Goal: Information Seeking & Learning: Learn about a topic

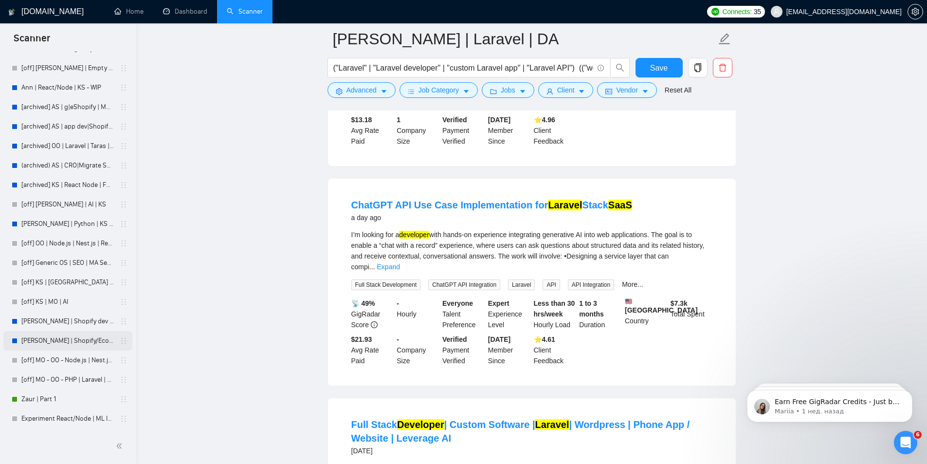
scroll to position [438, 0]
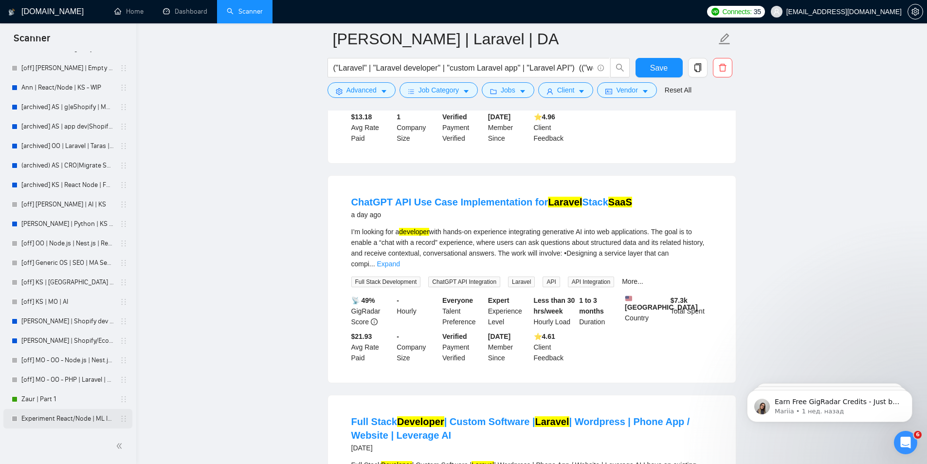
click at [46, 418] on link "Experiment React/Node | ML IoT" at bounding box center [67, 418] width 92 height 19
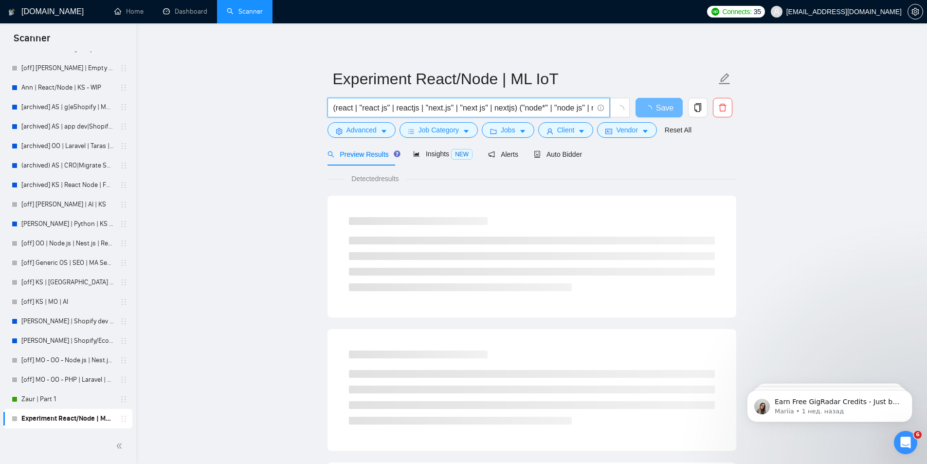
click at [413, 108] on input "(react | "react js" | reactjs | "next.js" | "next js" | nextjs) ("node*" | "nod…" at bounding box center [463, 108] width 260 height 12
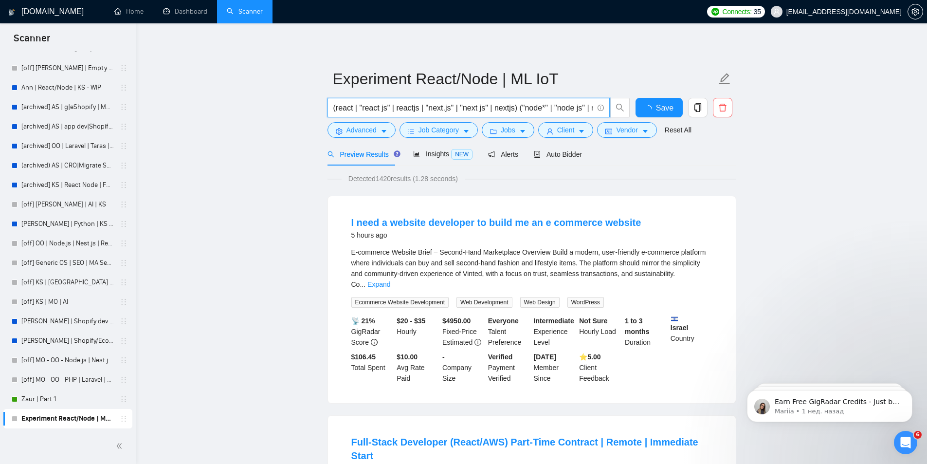
click at [413, 108] on input "(react | "react js" | reactjs | "next.js" | "next js" | nextjs) ("node*" | "nod…" at bounding box center [463, 108] width 260 height 12
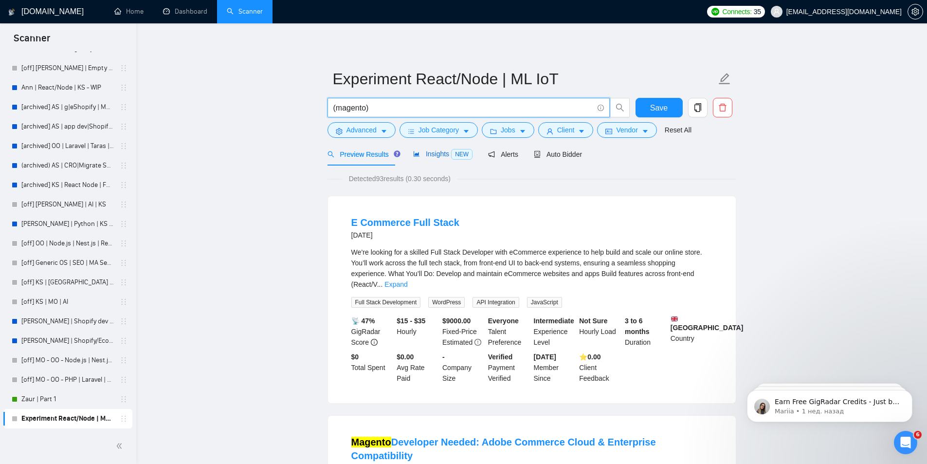
click at [436, 158] on span "Insights NEW" at bounding box center [442, 154] width 59 height 8
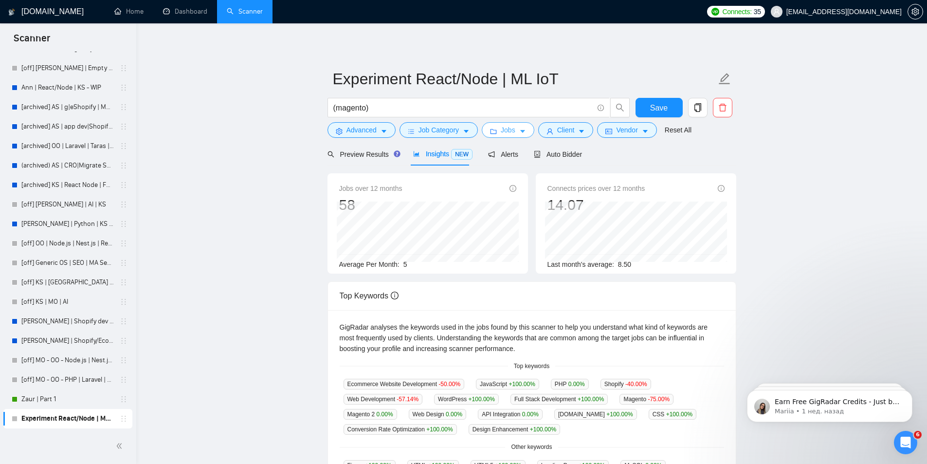
click at [519, 131] on icon "caret-down" at bounding box center [522, 131] width 7 height 7
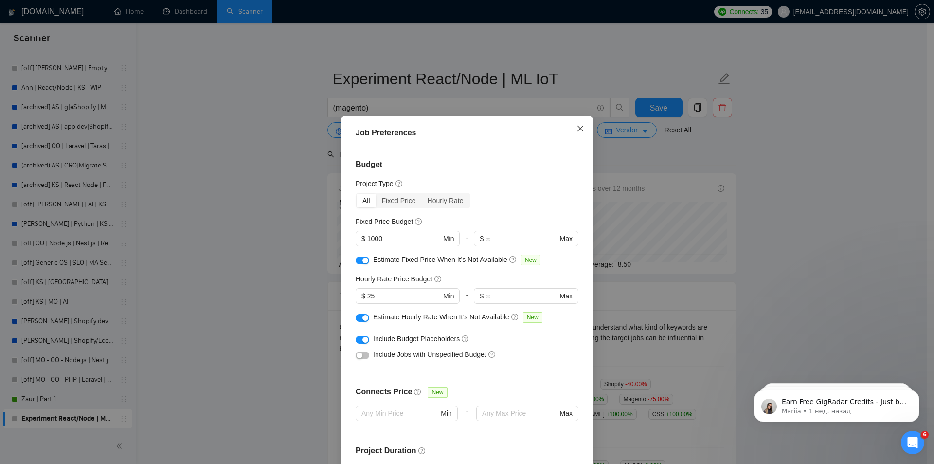
click at [578, 129] on icon "close" at bounding box center [581, 129] width 6 height 6
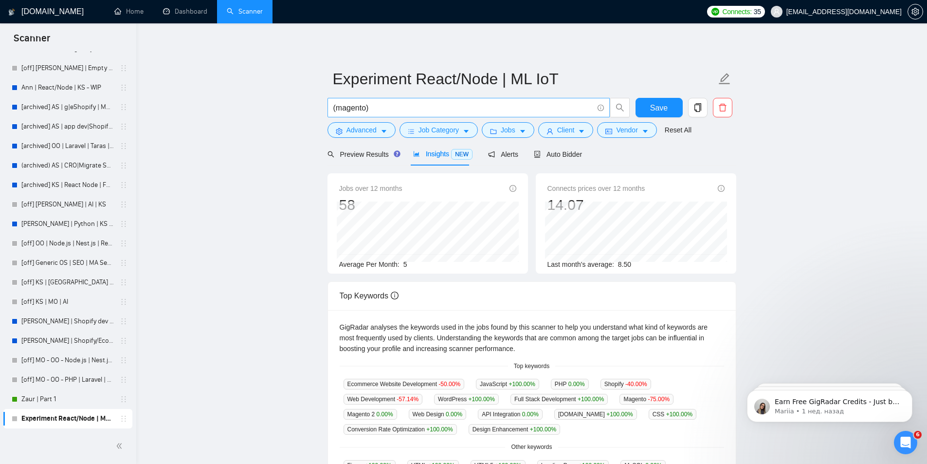
click at [365, 107] on input "(magento)" at bounding box center [463, 108] width 260 height 12
drag, startPoint x: 473, startPoint y: 108, endPoint x: 328, endPoint y: 106, distance: 145.0
click at [328, 106] on span "(magento | magento2 | magento-2)" at bounding box center [468, 107] width 282 height 19
type input "ф"
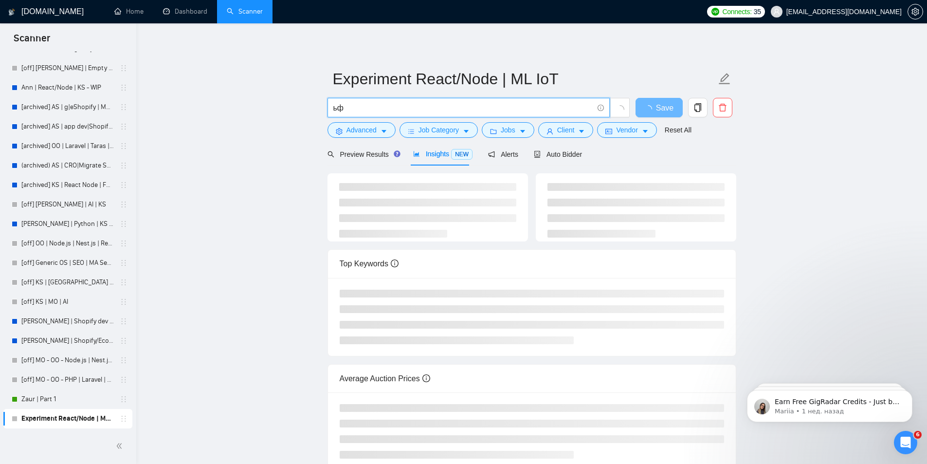
type input "ь"
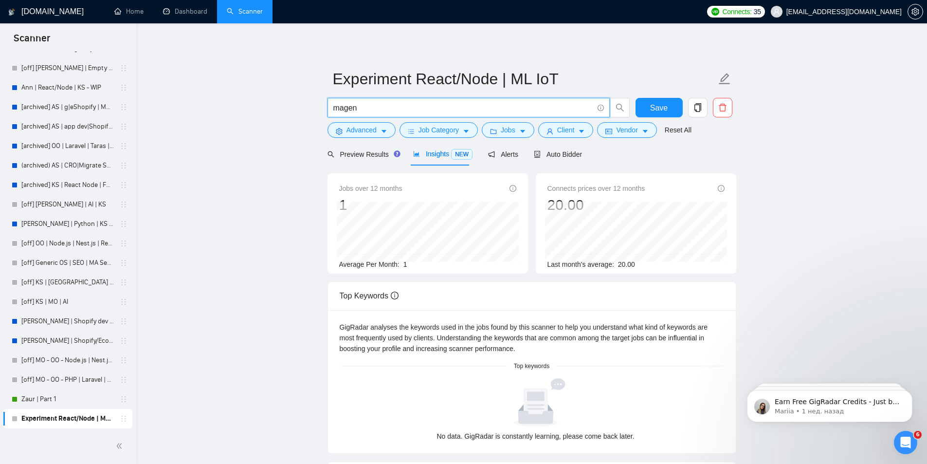
type input "mage"
type input "ьф"
click at [476, 102] on input "(magento | magento2 | magento-2)" at bounding box center [463, 108] width 260 height 12
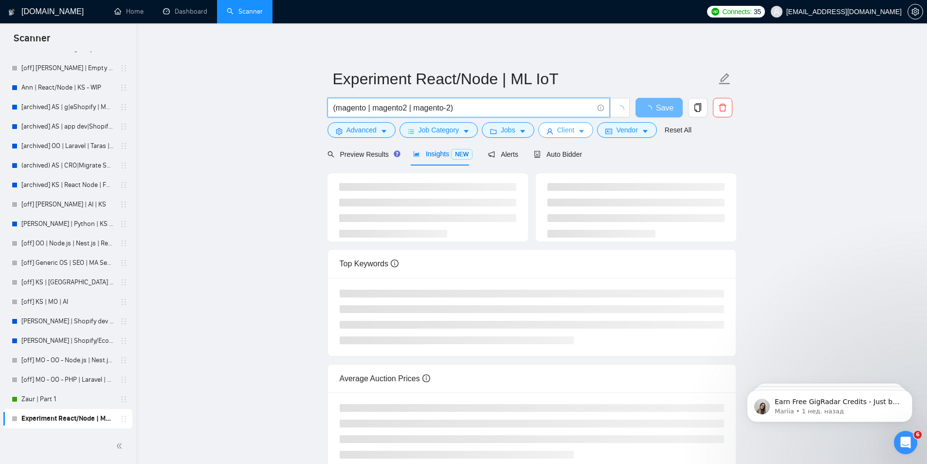
type input "(magento | magento2 | magento-2)"
click at [576, 127] on button "Client" at bounding box center [565, 130] width 55 height 16
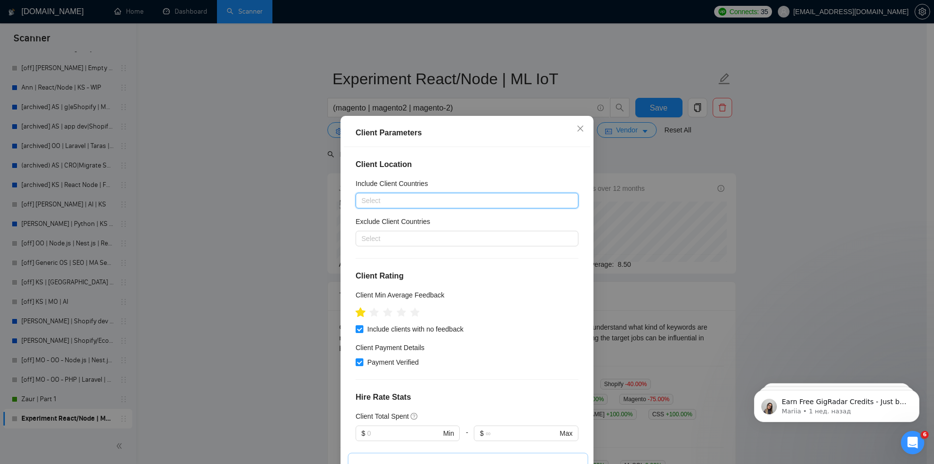
click at [359, 312] on icon "star" at bounding box center [361, 312] width 10 height 10
click at [351, 311] on div "Client Location Include Client Countries Select Exclude Client Countries Select…" at bounding box center [467, 309] width 246 height 325
drag, startPoint x: 356, startPoint y: 315, endPoint x: 351, endPoint y: 316, distance: 5.0
click at [351, 316] on div "Client Location Include Client Countries Select Exclude Client Countries Select…" at bounding box center [467, 309] width 246 height 325
click at [355, 315] on icon "star" at bounding box center [360, 312] width 11 height 11
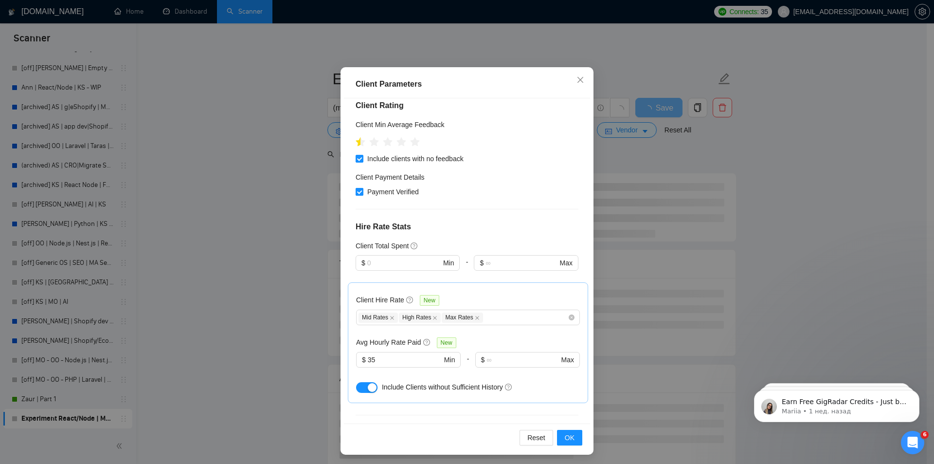
scroll to position [146, 0]
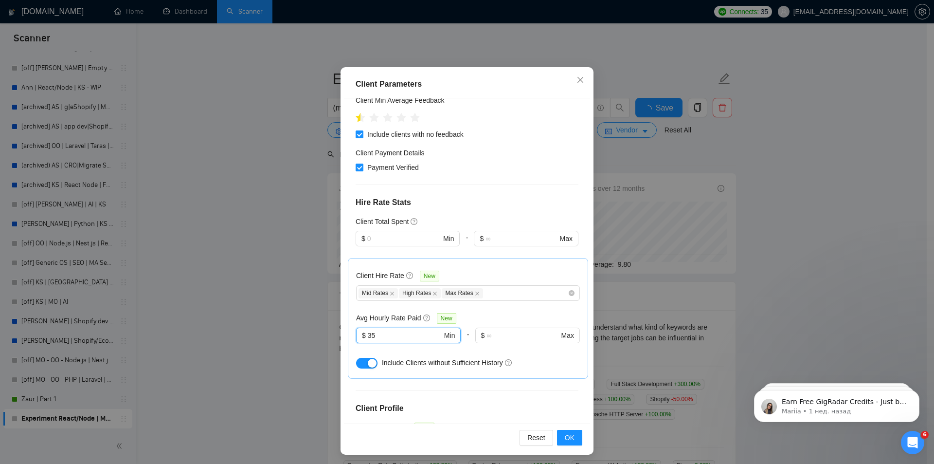
drag, startPoint x: 393, startPoint y: 330, endPoint x: 331, endPoint y: 336, distance: 61.5
click at [331, 336] on div "Client Parameters Client Location Include Client Countries Select Exclude Clien…" at bounding box center [467, 232] width 934 height 464
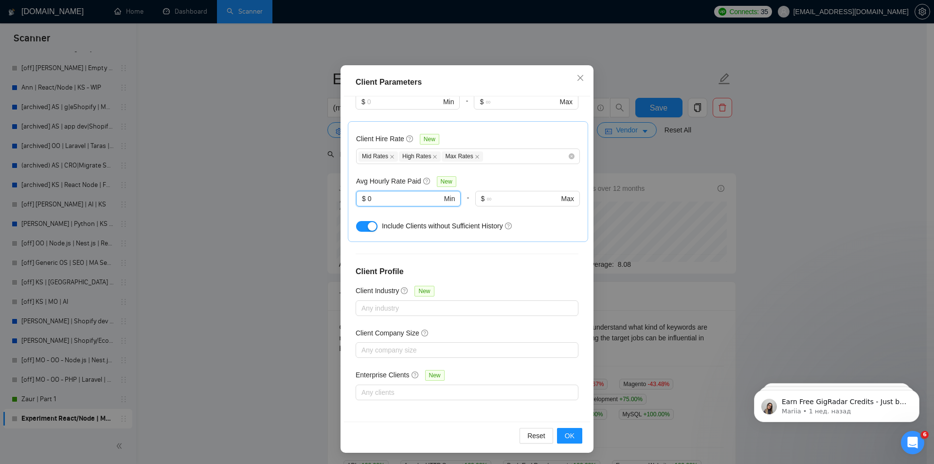
scroll to position [51, 0]
type input "0"
click at [569, 435] on span "OK" at bounding box center [570, 435] width 10 height 11
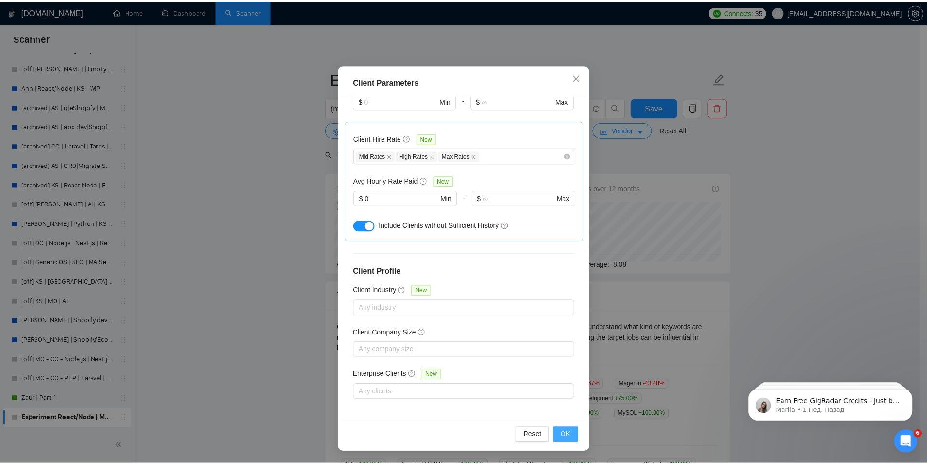
scroll to position [0, 0]
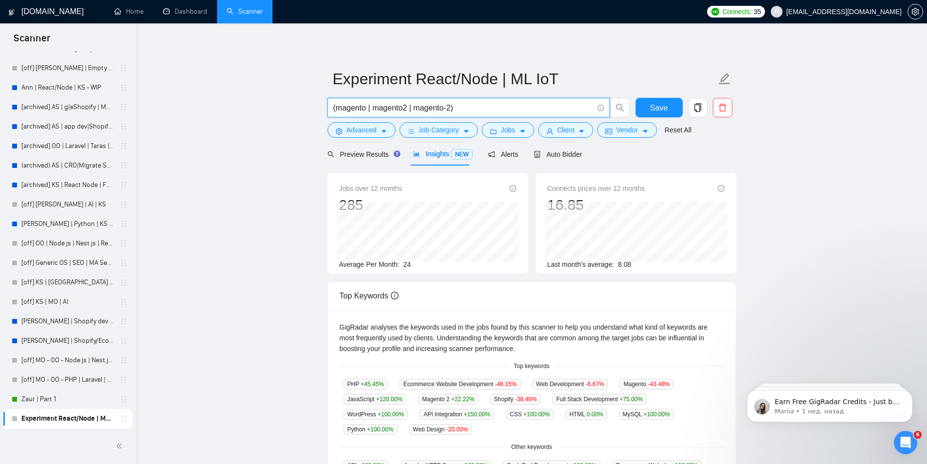
click at [406, 109] on input "(magento | magento2 | magento-2)" at bounding box center [463, 108] width 260 height 12
click at [54, 395] on link "Zaur | Part 1" at bounding box center [67, 398] width 92 height 19
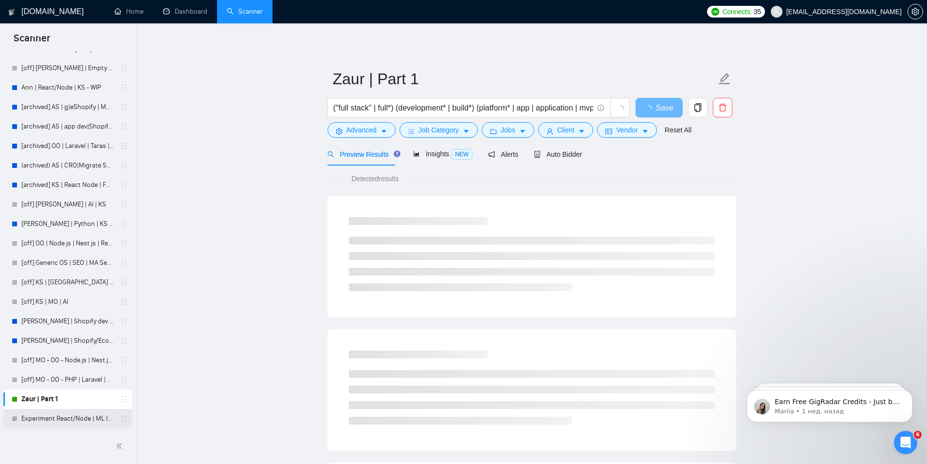
click at [48, 416] on link "Experiment React/Node | ML IoT" at bounding box center [67, 418] width 92 height 19
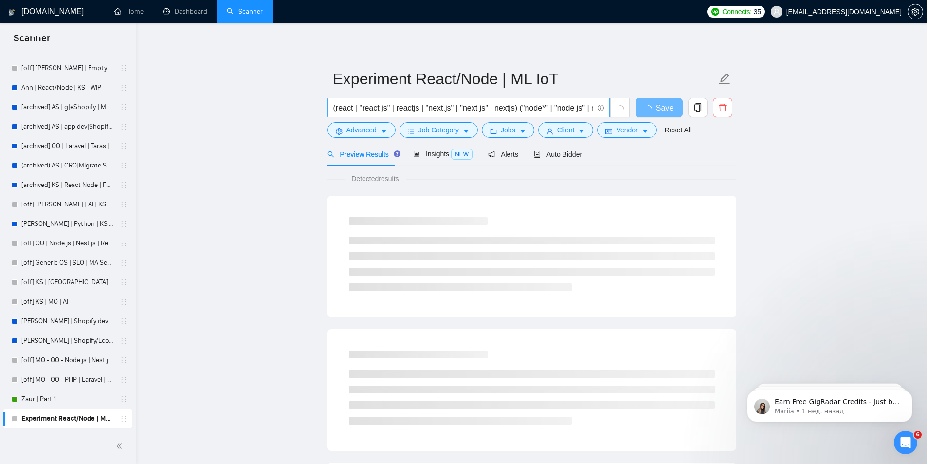
click at [429, 106] on input "(react | "react js" | reactjs | "next.js" | "next js" | nextjs) ("node*" | "nod…" at bounding box center [463, 108] width 260 height 12
paste input "magento | magento2 | magento-2"
type input "(magento | magento2 | magento-2)"
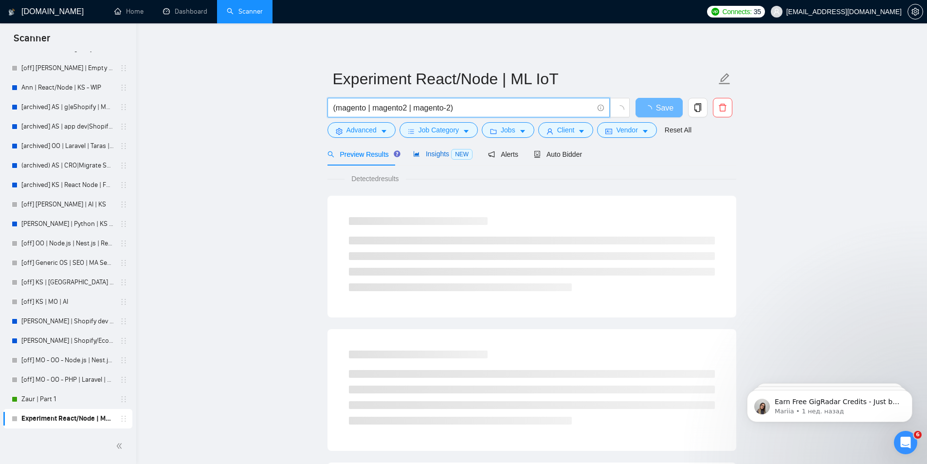
click at [434, 152] on span "Insights NEW" at bounding box center [442, 154] width 59 height 8
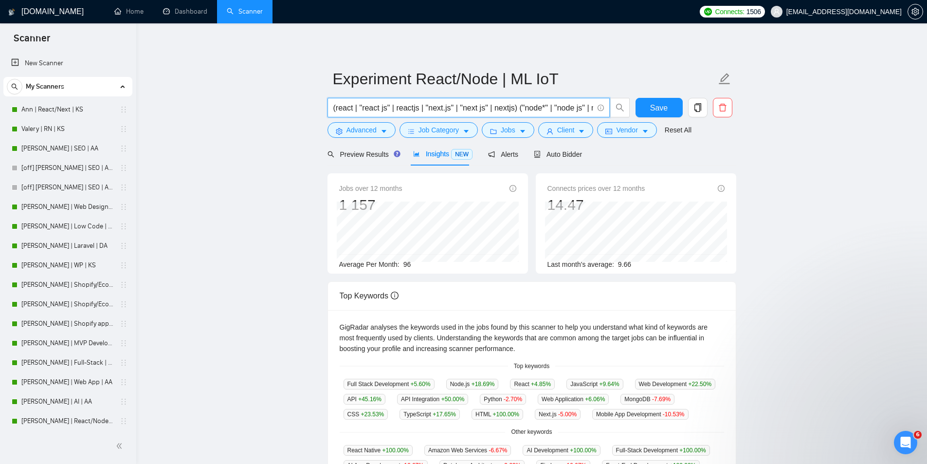
click at [422, 108] on input "(react | "react js" | reactjs | "next.js" | "next js" | nextjs) ("node*" | "nod…" at bounding box center [463, 108] width 260 height 12
paste input "magento | magento2 | magento-2"
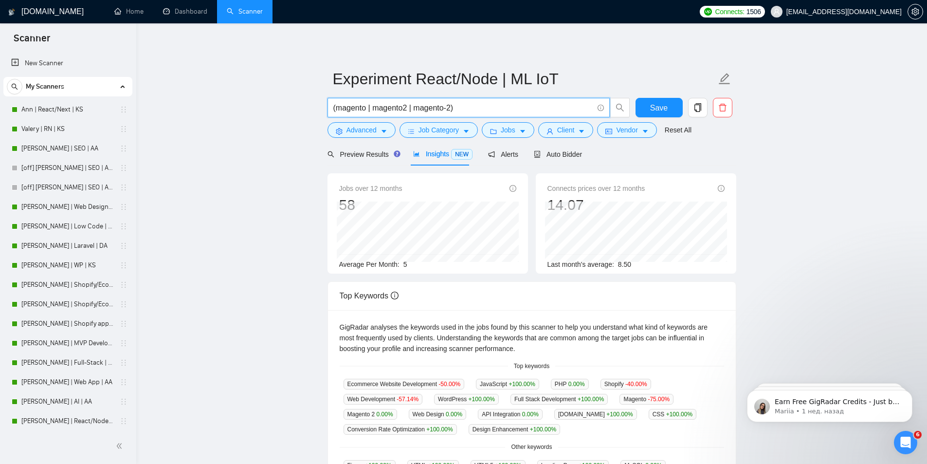
drag, startPoint x: 464, startPoint y: 108, endPoint x: 320, endPoint y: 86, distance: 145.8
click at [320, 86] on main "Experiment React/Node | ML IoT (magento | magento2 | magento-2) Save Advanced J…" at bounding box center [532, 365] width 760 height 653
type input "(magento | magento2 | magento-2)"
click at [565, 132] on span "Client" at bounding box center [566, 130] width 18 height 11
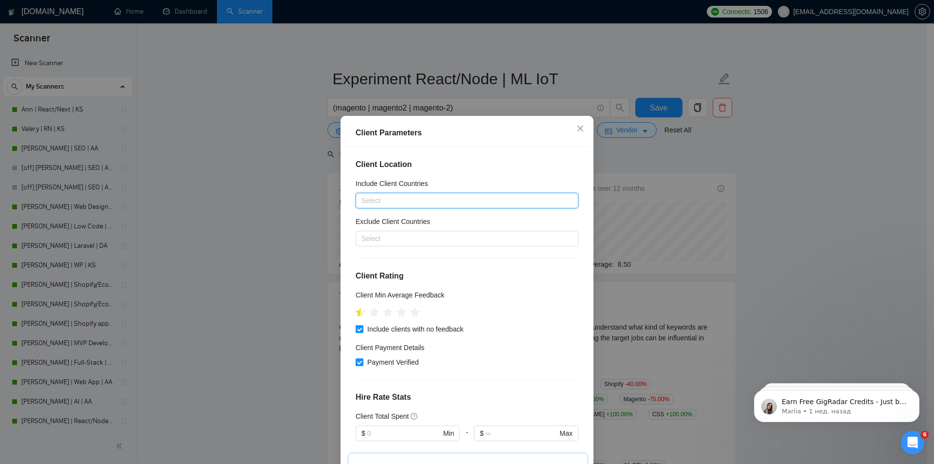
drag, startPoint x: 355, startPoint y: 311, endPoint x: 345, endPoint y: 322, distance: 14.1
click at [356, 311] on icon "star" at bounding box center [360, 312] width 9 height 9
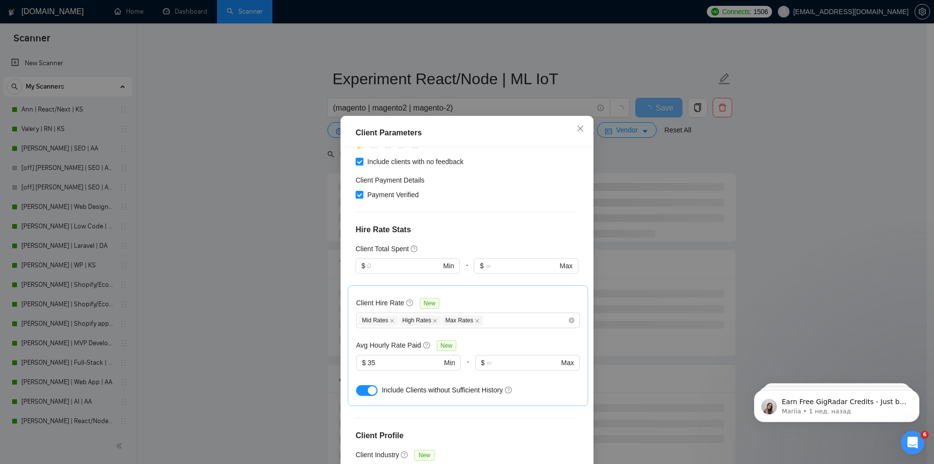
scroll to position [195, 0]
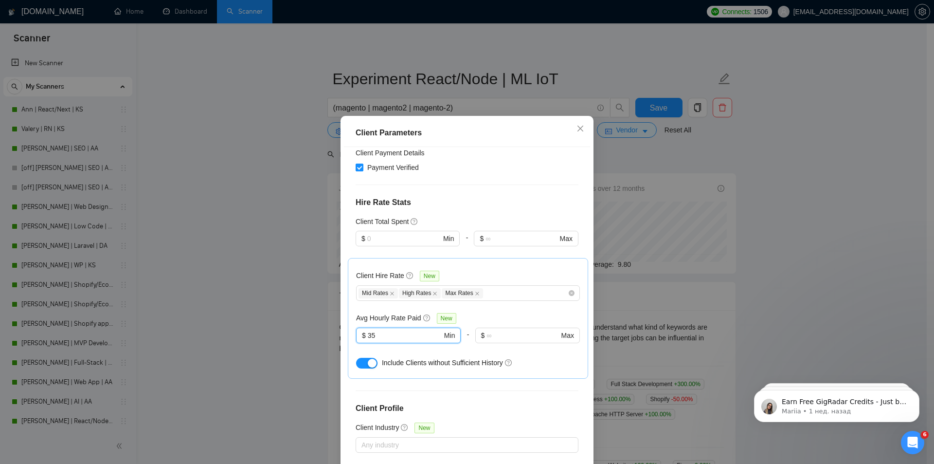
drag, startPoint x: 380, startPoint y: 334, endPoint x: 329, endPoint y: 334, distance: 50.6
click at [330, 334] on div "Client Parameters Client Location Include Client Countries Select Exclude Clien…" at bounding box center [467, 232] width 934 height 464
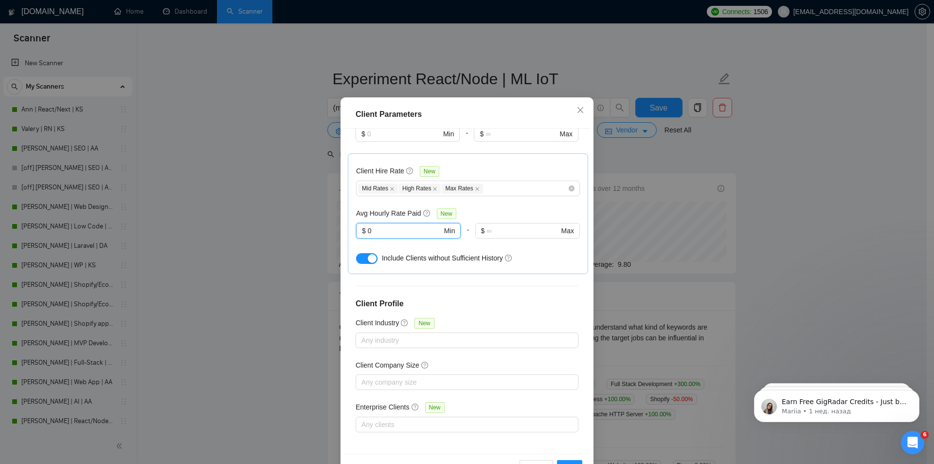
scroll to position [51, 0]
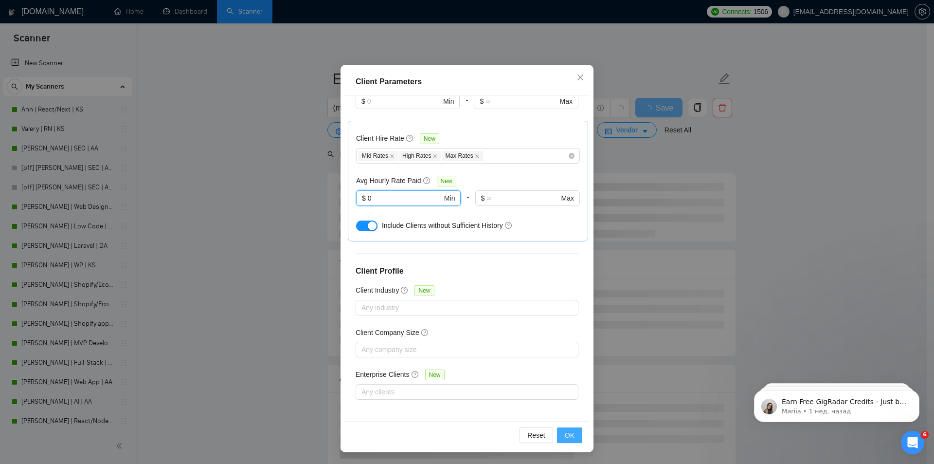
type input "0"
click at [565, 434] on span "OK" at bounding box center [570, 435] width 10 height 11
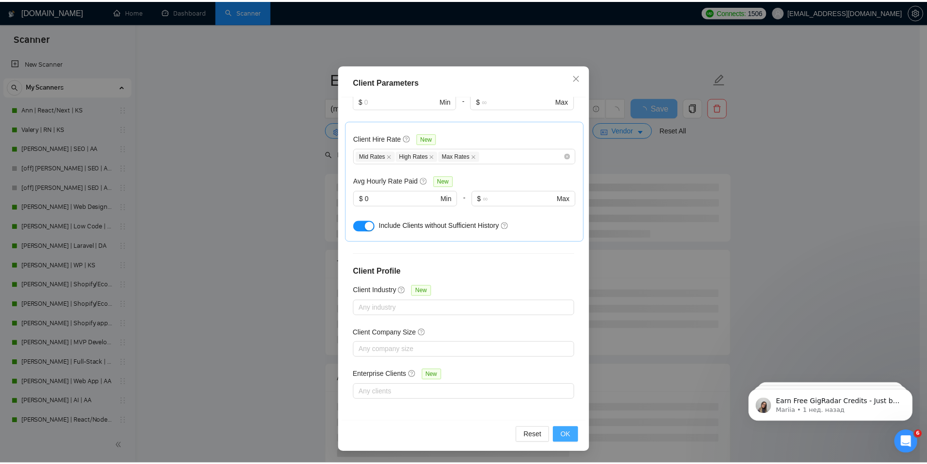
scroll to position [0, 0]
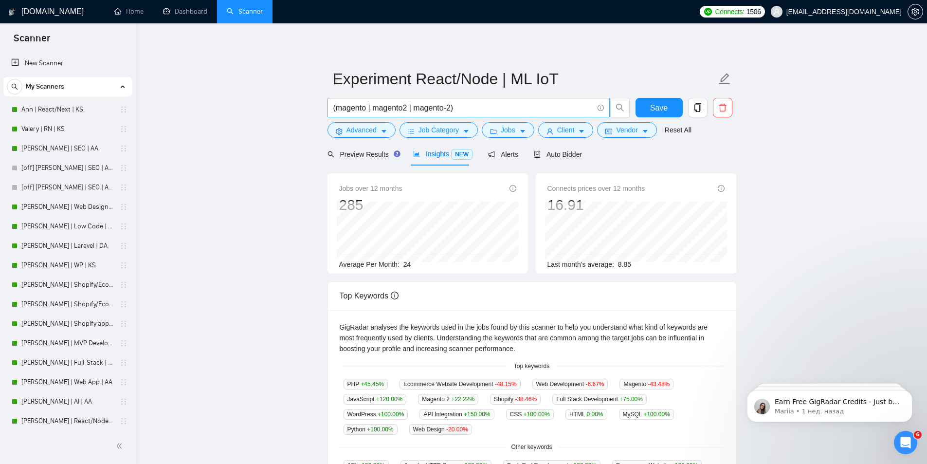
click at [443, 108] on input "(magento | magento2 | magento-2)" at bounding box center [463, 108] width 260 height 12
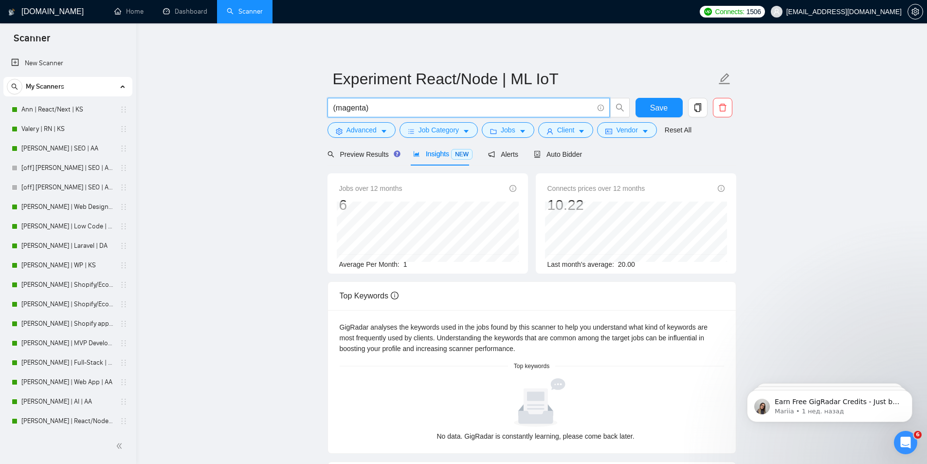
type input "(magenta)"
